Goal: Check status: Check status

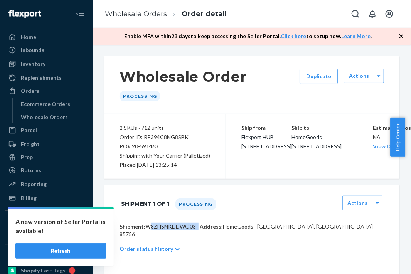
scroll to position [35, 0]
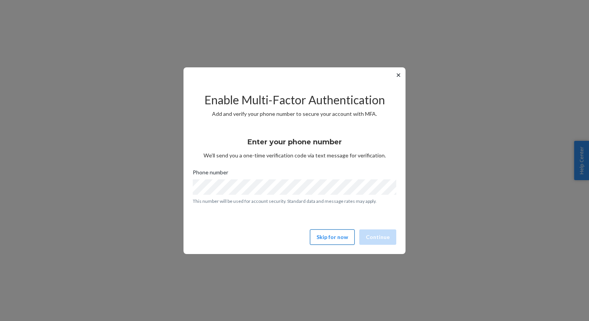
click at [343, 232] on button "Skip for now" at bounding box center [332, 237] width 45 height 15
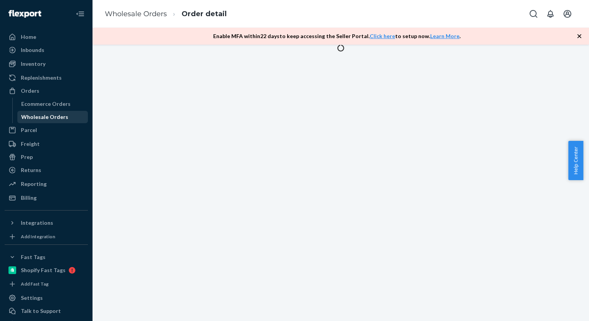
click at [59, 118] on div "Wholesale Orders" at bounding box center [44, 117] width 47 height 8
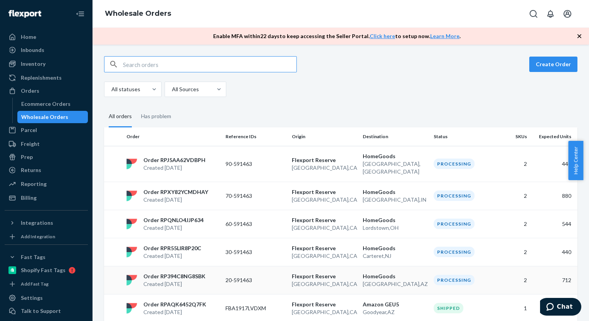
click at [454, 275] on div "Processing" at bounding box center [454, 280] width 41 height 10
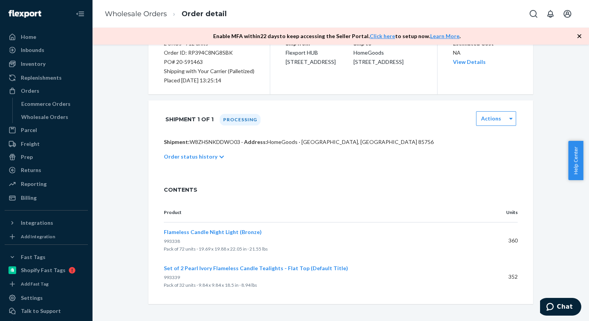
scroll to position [85, 0]
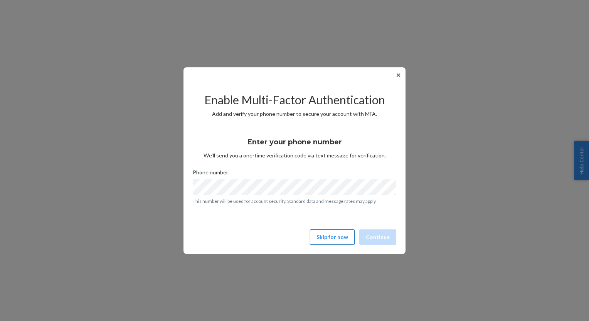
click at [332, 239] on button "Skip for now" at bounding box center [332, 237] width 45 height 15
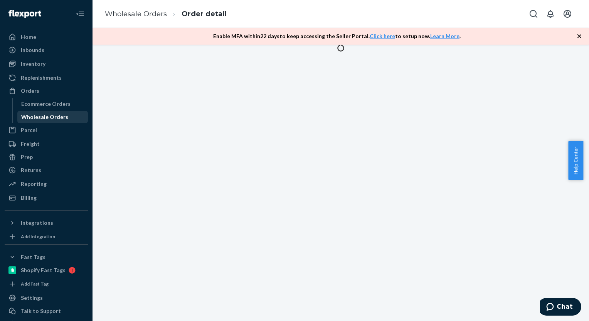
click at [49, 118] on div "Wholesale Orders" at bounding box center [44, 117] width 47 height 8
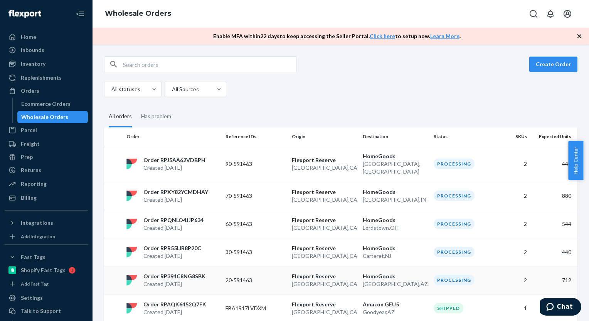
click at [161, 273] on p "Order RP394C8NG8SBK" at bounding box center [174, 277] width 62 height 8
